Goal: Task Accomplishment & Management: Complete application form

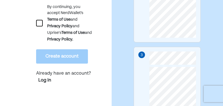
scroll to position [223, 0]
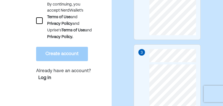
click at [41, 24] on div at bounding box center [39, 20] width 7 height 7
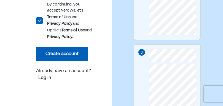
click at [59, 58] on button "Create account" at bounding box center [62, 54] width 52 height 14
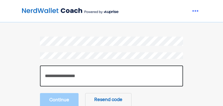
click at [69, 72] on input "number" at bounding box center [111, 76] width 143 height 21
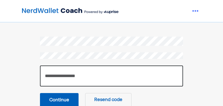
type input "******"
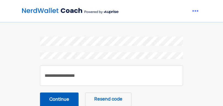
click at [57, 98] on button "Continue" at bounding box center [59, 100] width 39 height 14
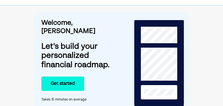
scroll to position [28, 0]
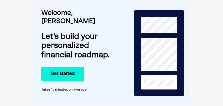
click at [70, 67] on button "Get started" at bounding box center [62, 74] width 43 height 14
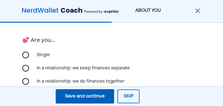
scroll to position [138, 0]
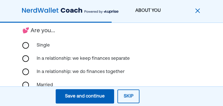
click at [55, 59] on div "In a relationship: we keep finances separate" at bounding box center [83, 58] width 100 height 13
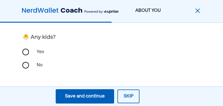
scroll to position [228, 0]
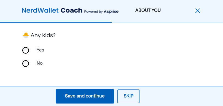
click at [98, 97] on div "Save and continue" at bounding box center [85, 96] width 40 height 7
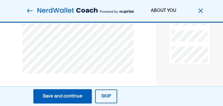
scroll to position [140, 0]
click at [67, 97] on div "Save and continue" at bounding box center [63, 96] width 40 height 7
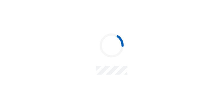
scroll to position [0, 0]
